Goal: Transaction & Acquisition: Register for event/course

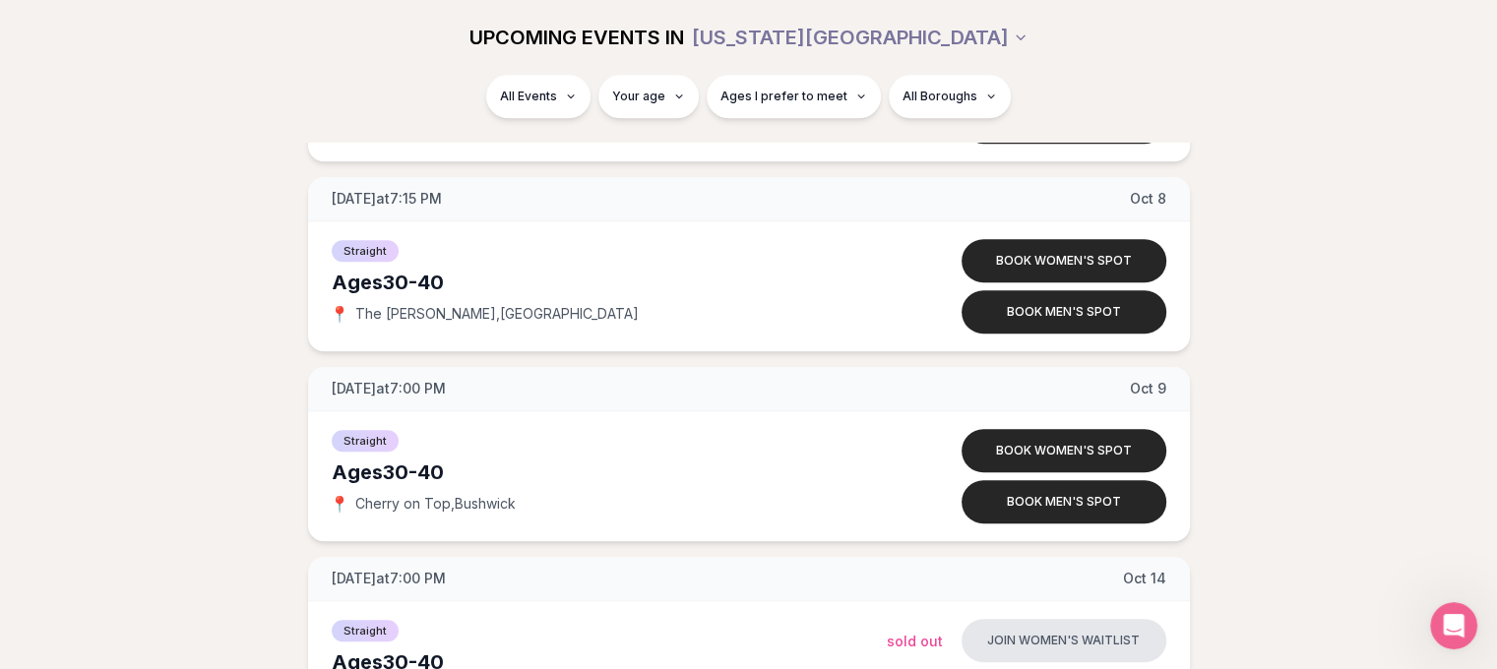
scroll to position [8779, 8]
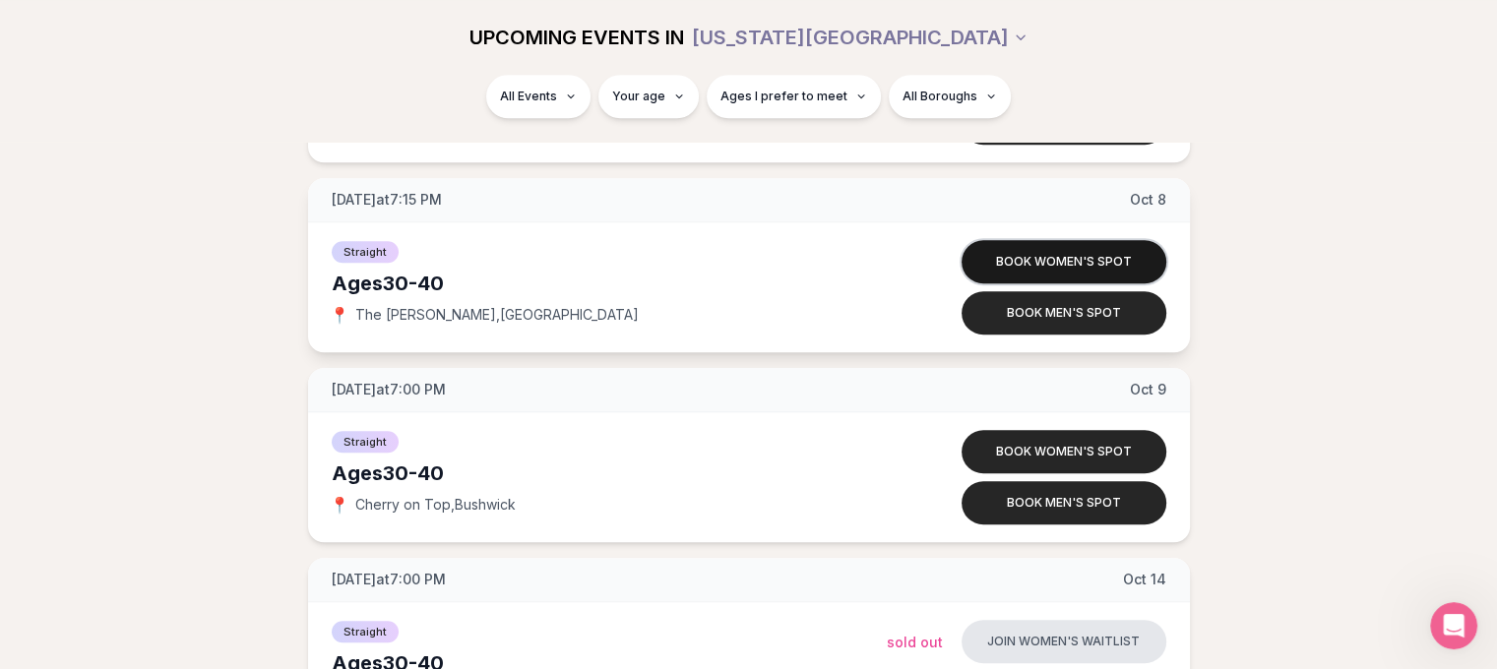
click at [1041, 249] on button "Book women's spot" at bounding box center [1063, 261] width 205 height 43
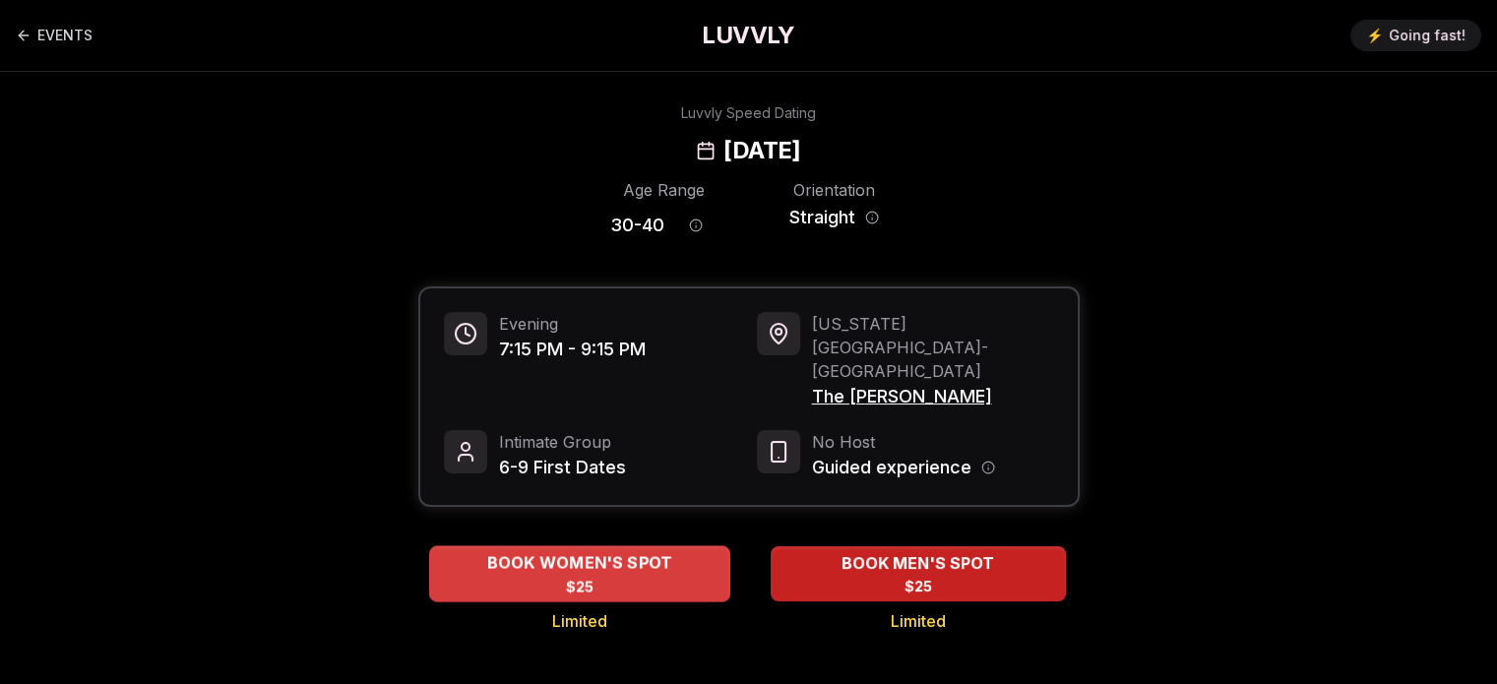
click at [676, 546] on div "BOOK WOMEN'S SPOT $25" at bounding box center [579, 573] width 301 height 54
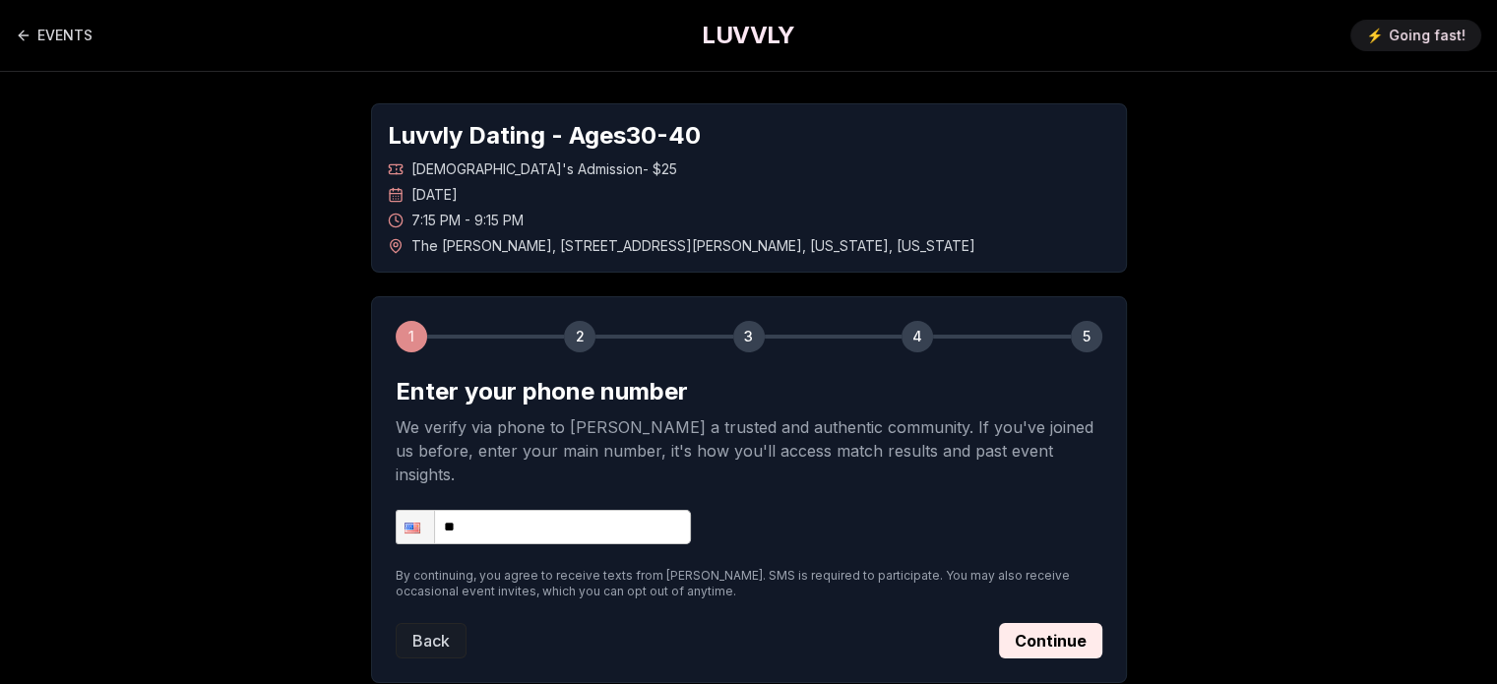
click at [640, 510] on input "**" at bounding box center [543, 527] width 295 height 34
type input "**********"
click at [865, 510] on div "**********" at bounding box center [749, 527] width 707 height 34
click at [1047, 623] on button "Continue" at bounding box center [1050, 640] width 103 height 35
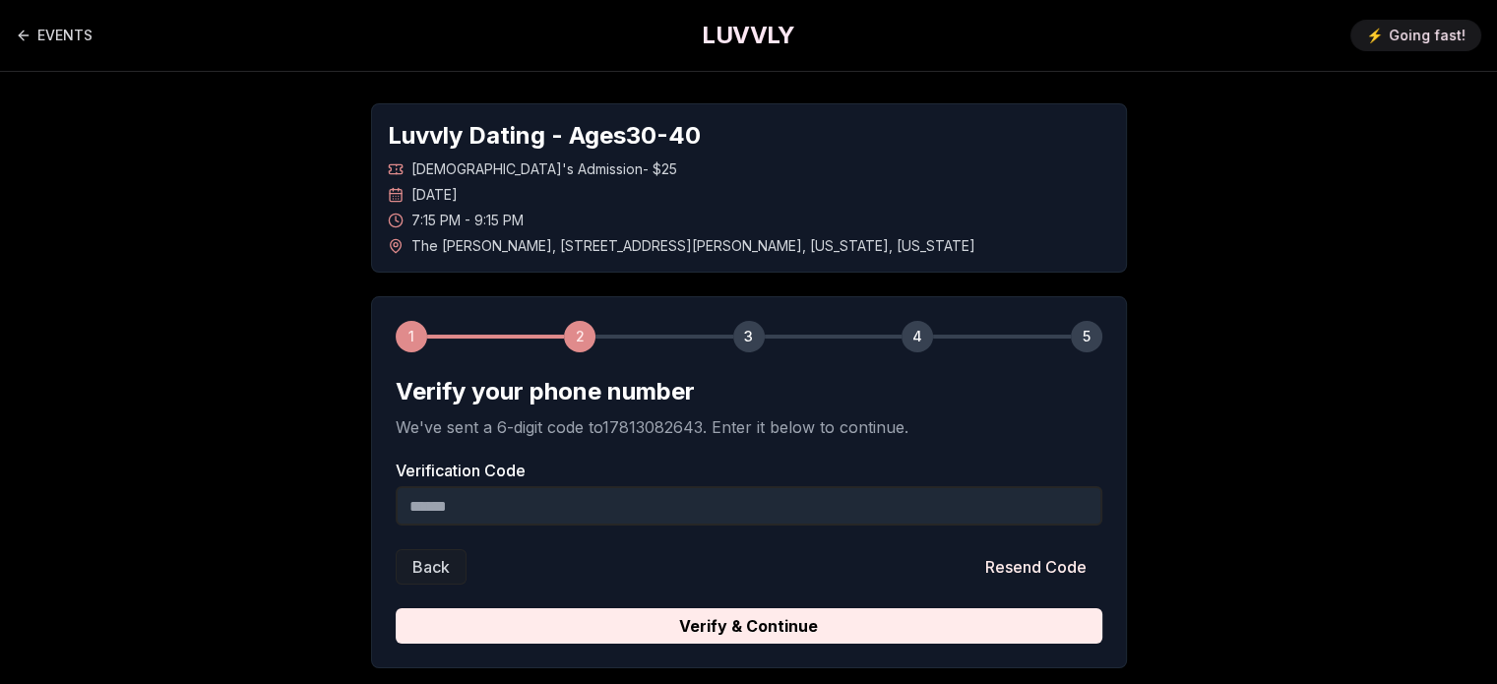
click at [567, 510] on input "Verification Code" at bounding box center [749, 505] width 707 height 39
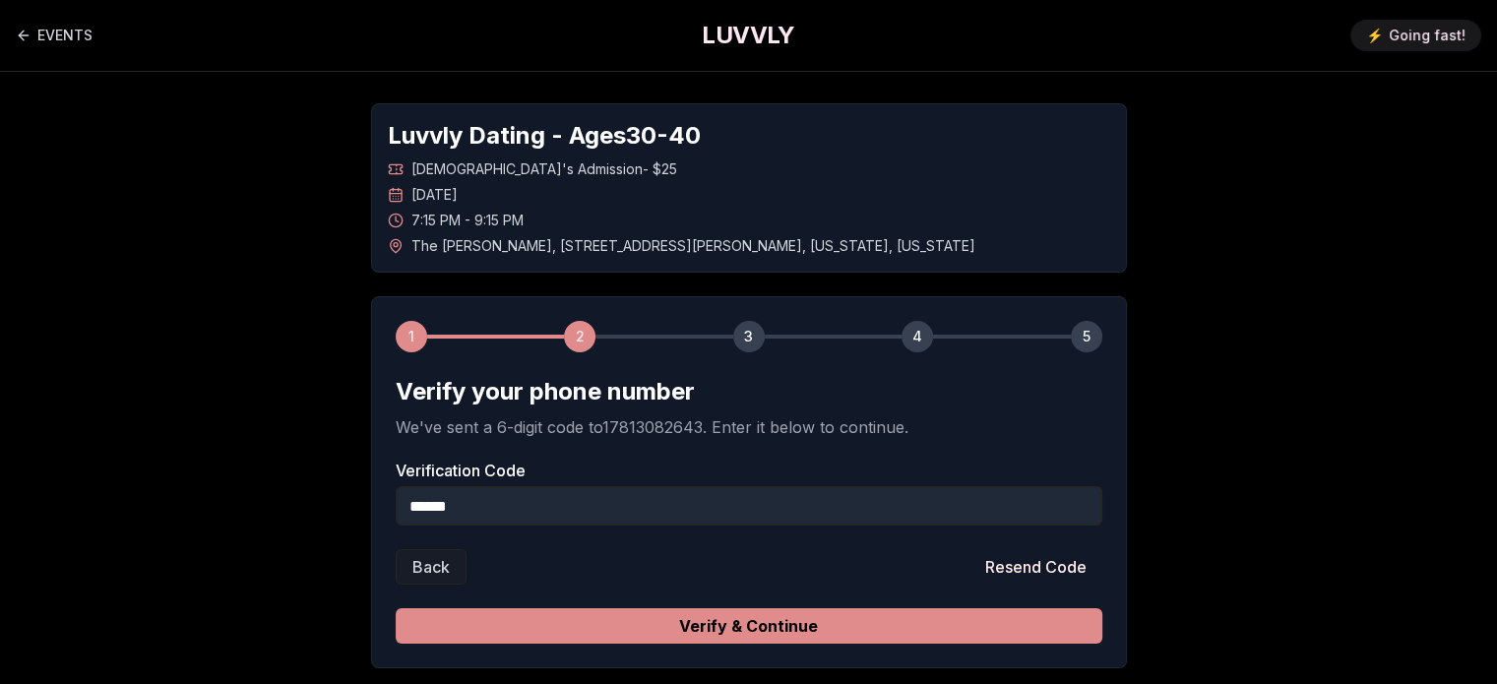
type input "******"
click at [582, 622] on button "Verify & Continue" at bounding box center [749, 625] width 707 height 35
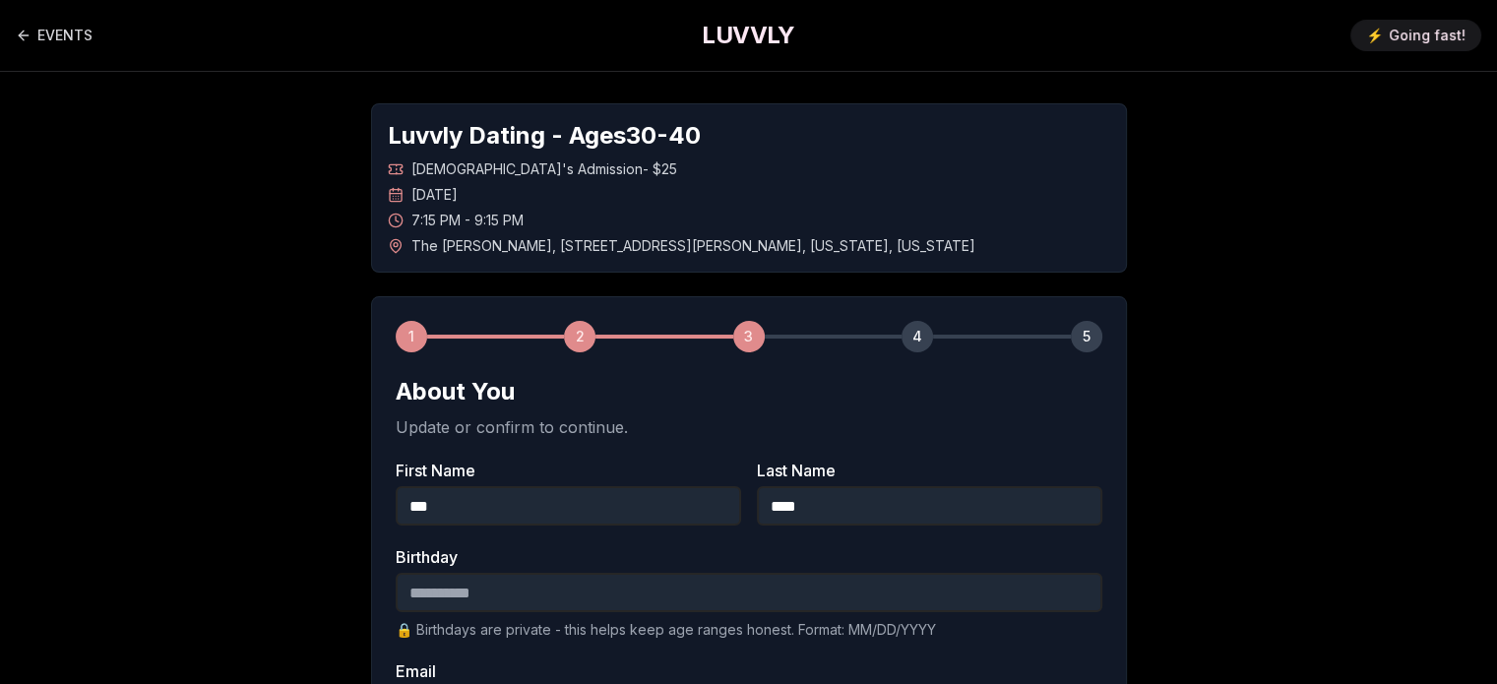
click at [530, 597] on input "Birthday" at bounding box center [749, 592] width 707 height 39
type input "**********"
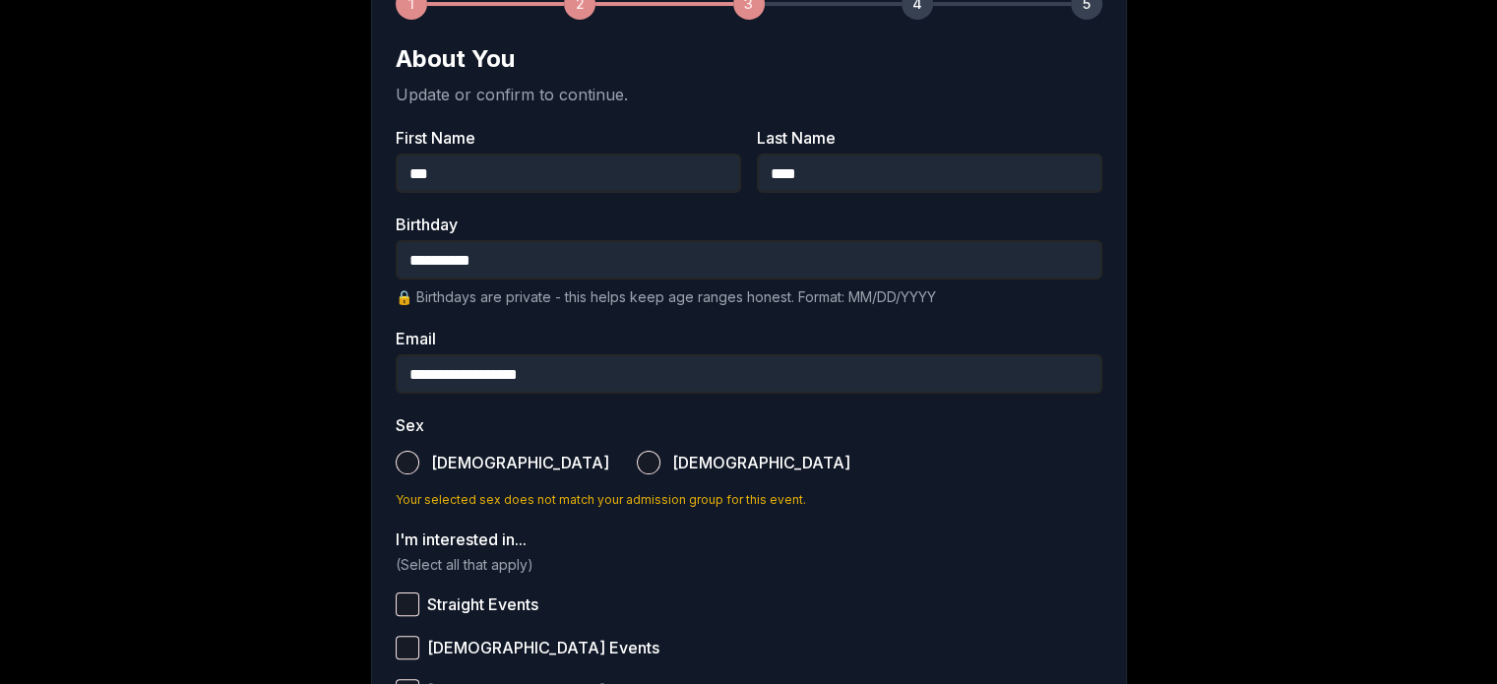
scroll to position [331, 0]
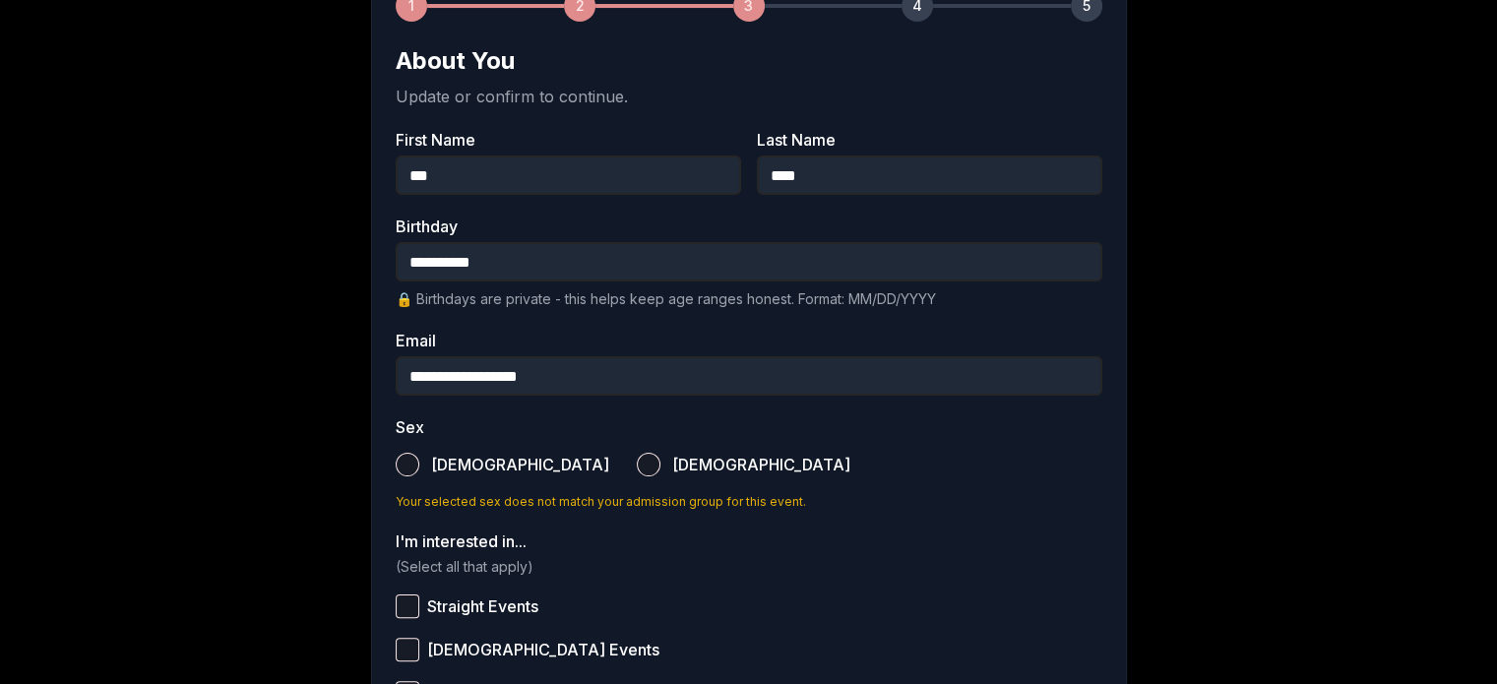
click at [637, 469] on label "[DEMOGRAPHIC_DATA]" at bounding box center [744, 464] width 214 height 43
click at [637, 469] on button "[DEMOGRAPHIC_DATA]" at bounding box center [649, 465] width 24 height 24
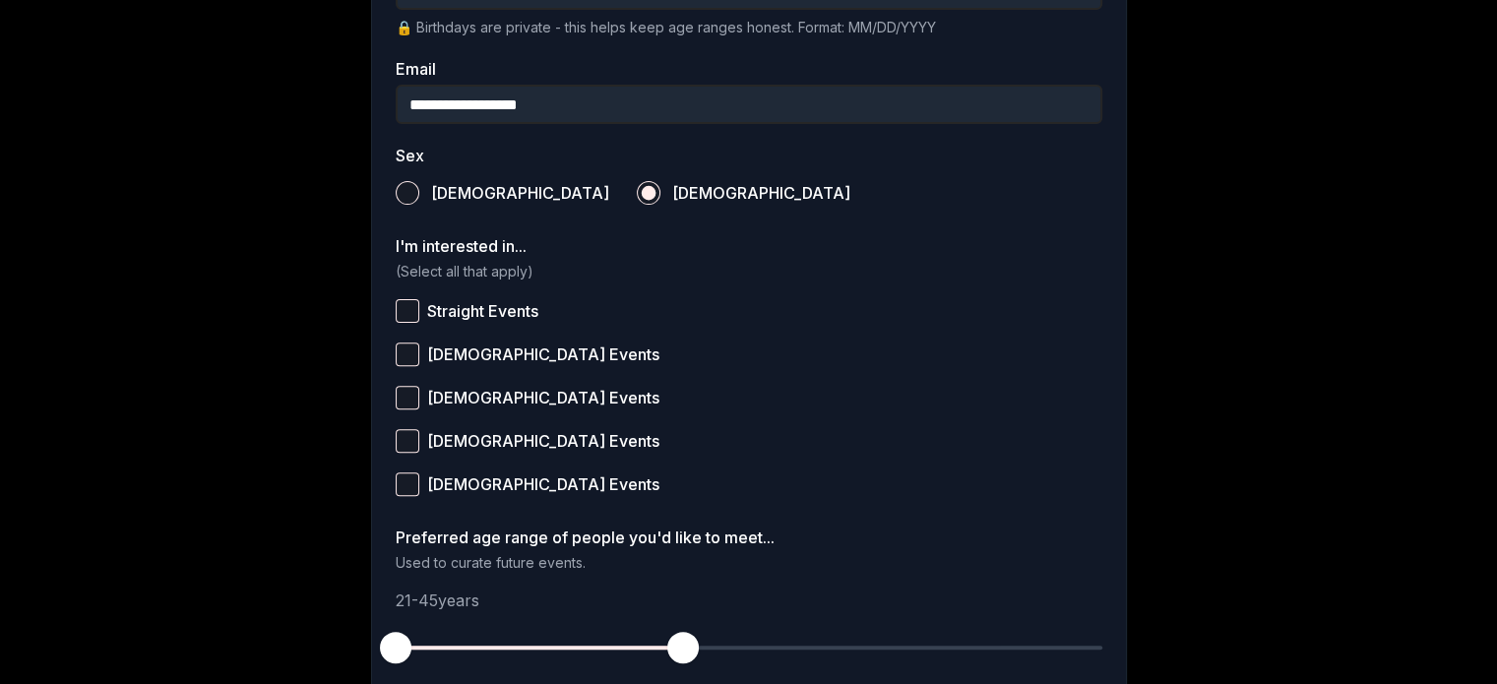
scroll to position [605, 0]
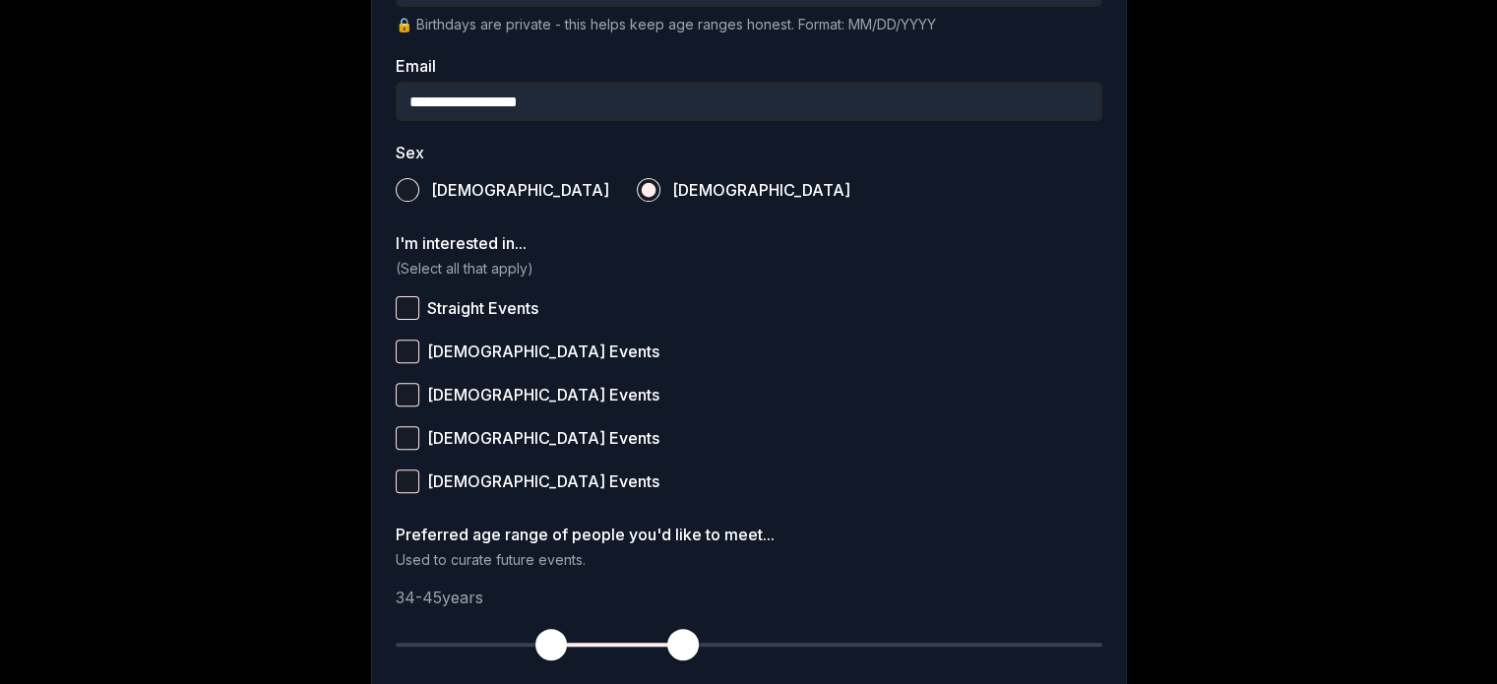
drag, startPoint x: 393, startPoint y: 645, endPoint x: 553, endPoint y: 645, distance: 160.4
click at [553, 645] on span "button" at bounding box center [550, 644] width 31 height 31
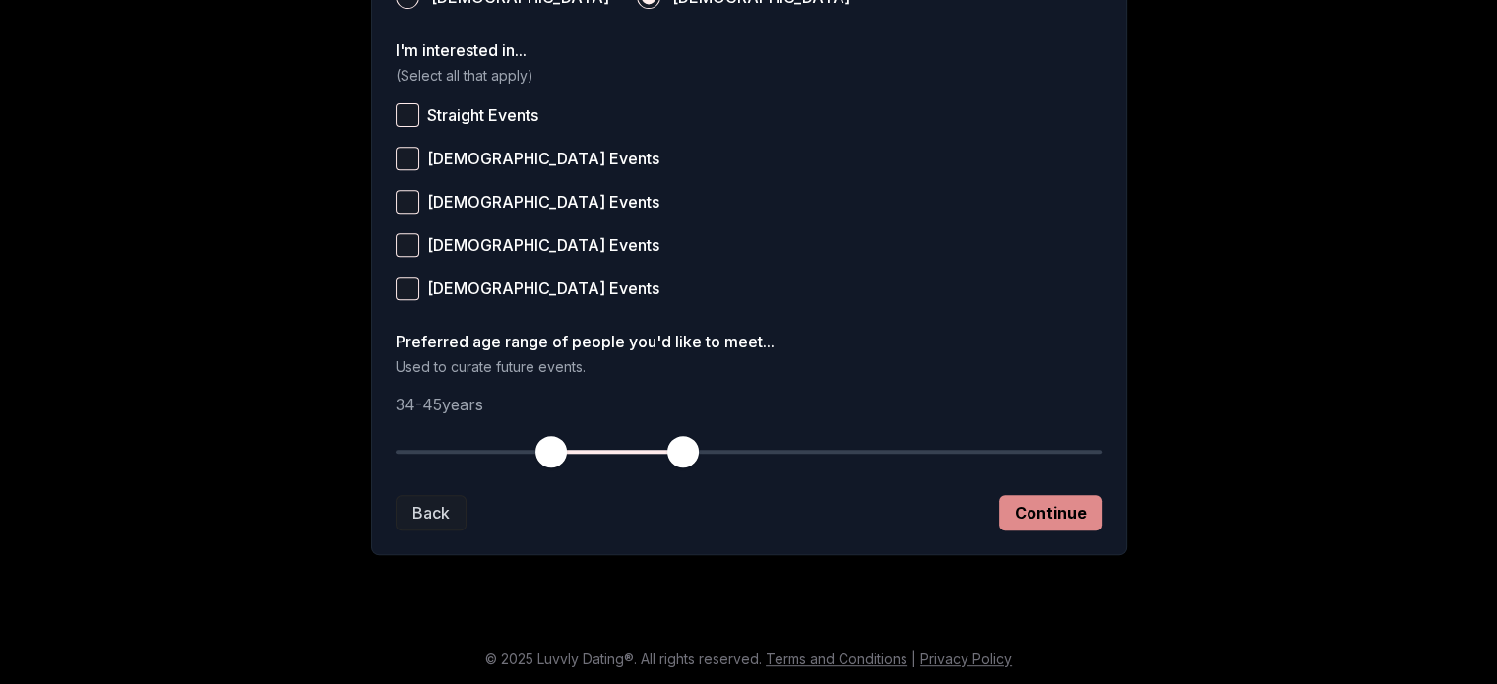
click at [1039, 523] on button "Continue" at bounding box center [1050, 512] width 103 height 35
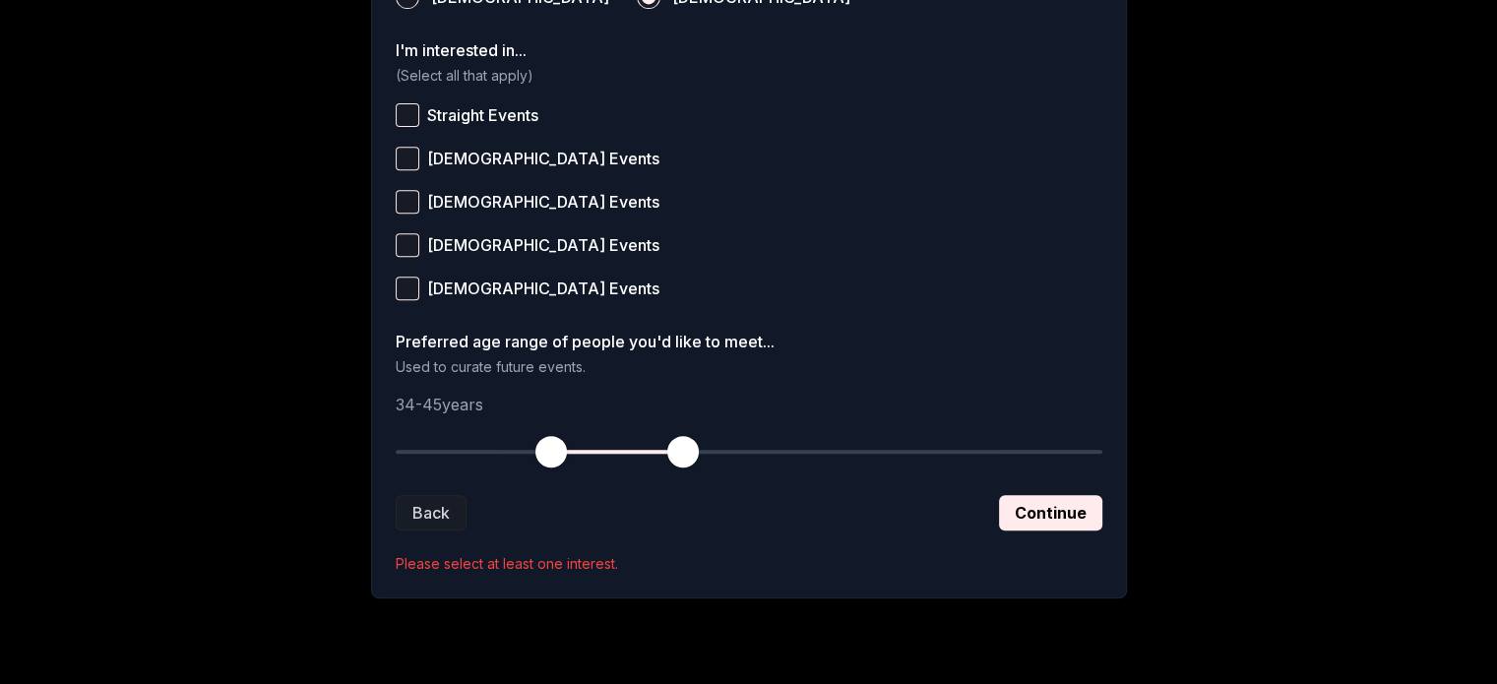
click at [401, 113] on button "Straight Events" at bounding box center [408, 115] width 24 height 24
click at [1042, 511] on button "Continue" at bounding box center [1050, 512] width 103 height 35
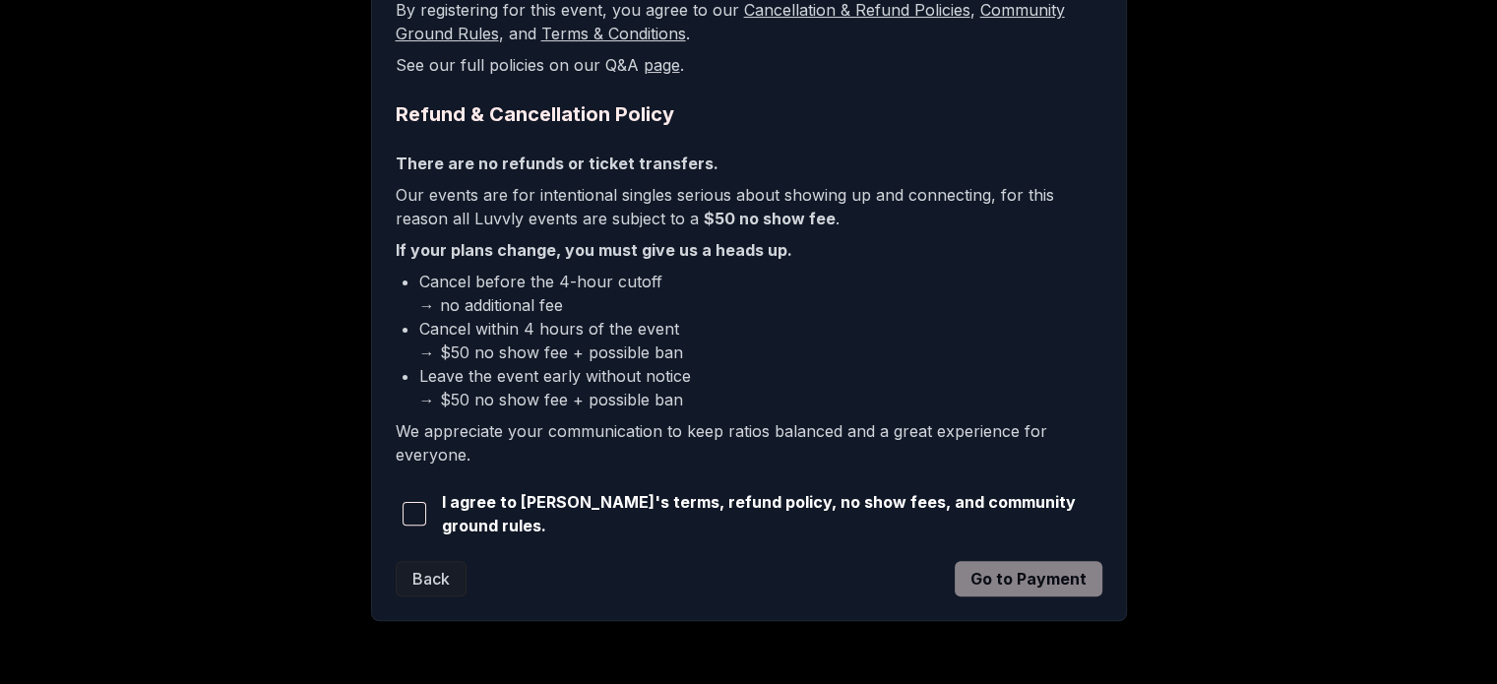
scroll to position [479, 0]
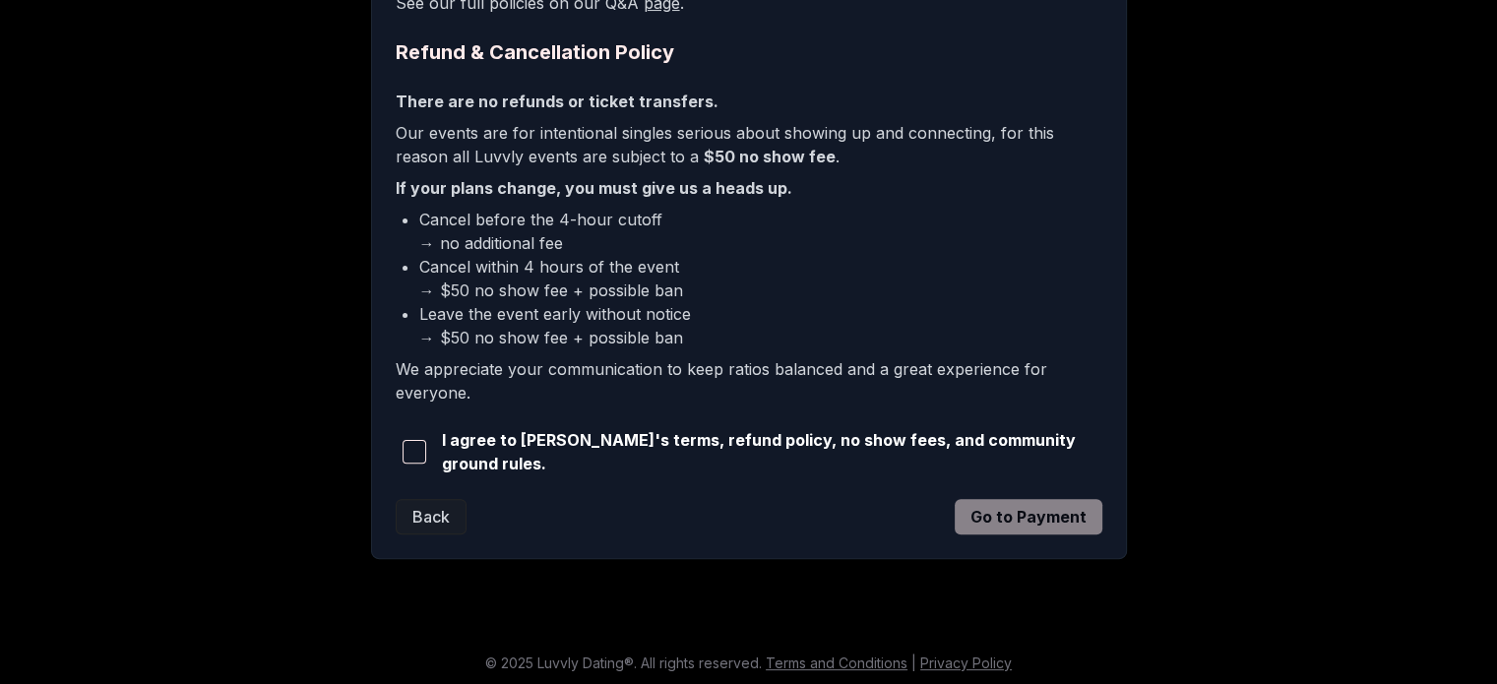
click at [551, 448] on span "I agree to [PERSON_NAME]'s terms, refund policy, no show fees, and community gr…" at bounding box center [772, 451] width 660 height 47
click at [416, 445] on span "button" at bounding box center [414, 452] width 24 height 24
click at [1069, 523] on button "Go to Payment" at bounding box center [1028, 516] width 148 height 35
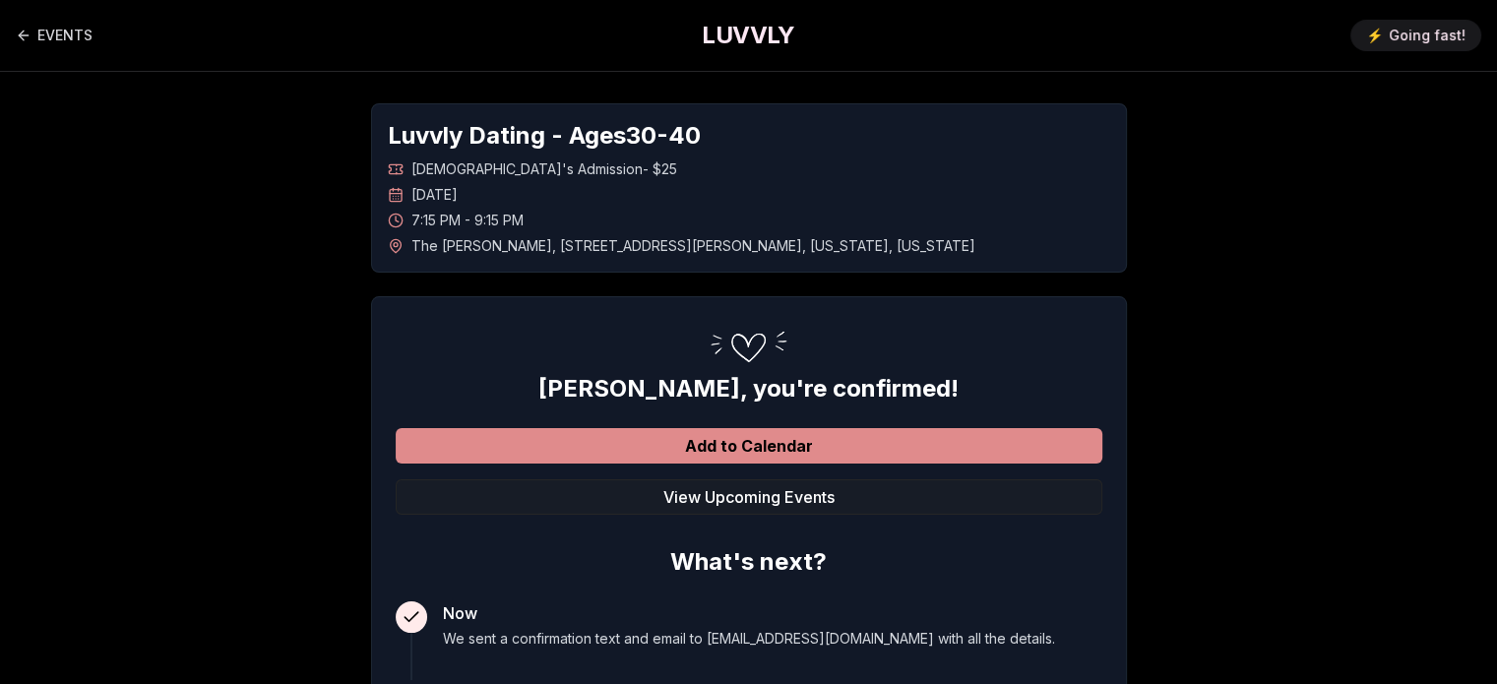
click at [540, 452] on button "Add to Calendar" at bounding box center [749, 445] width 707 height 35
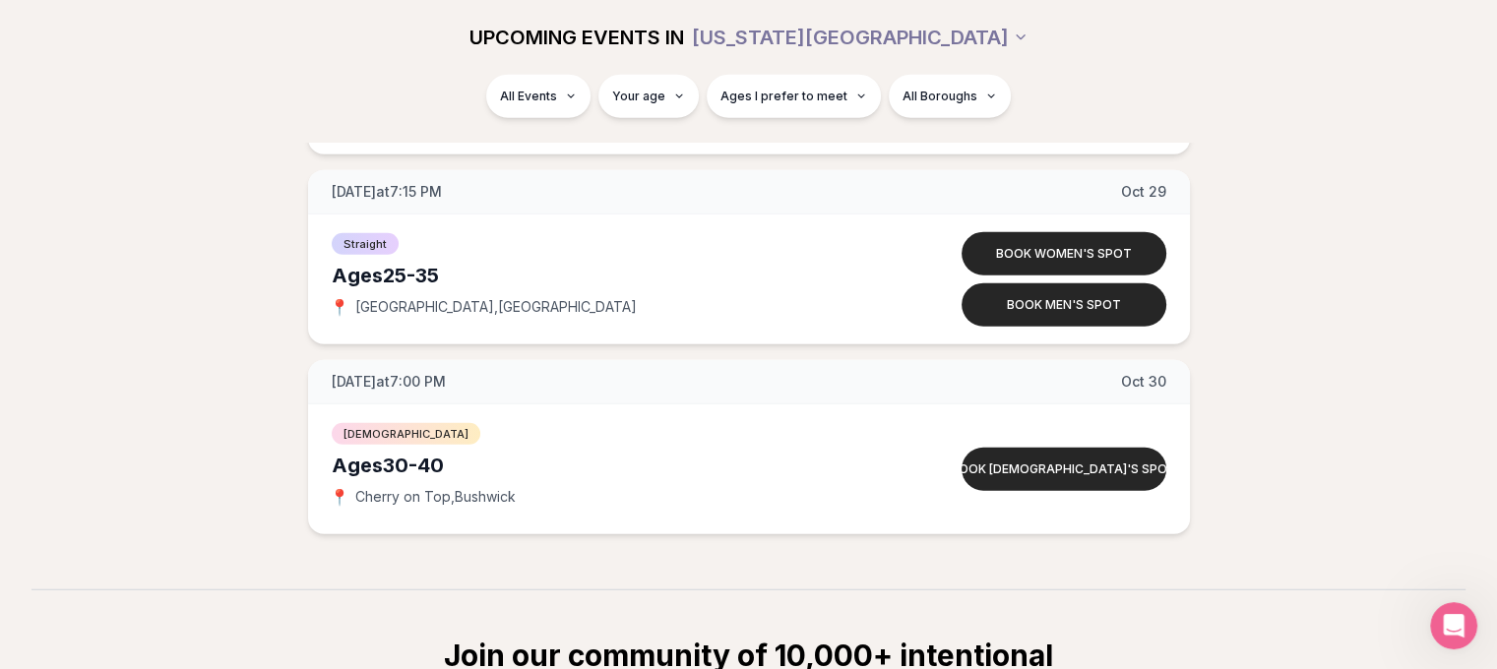
scroll to position [12396, 0]
